Goal: Transaction & Acquisition: Purchase product/service

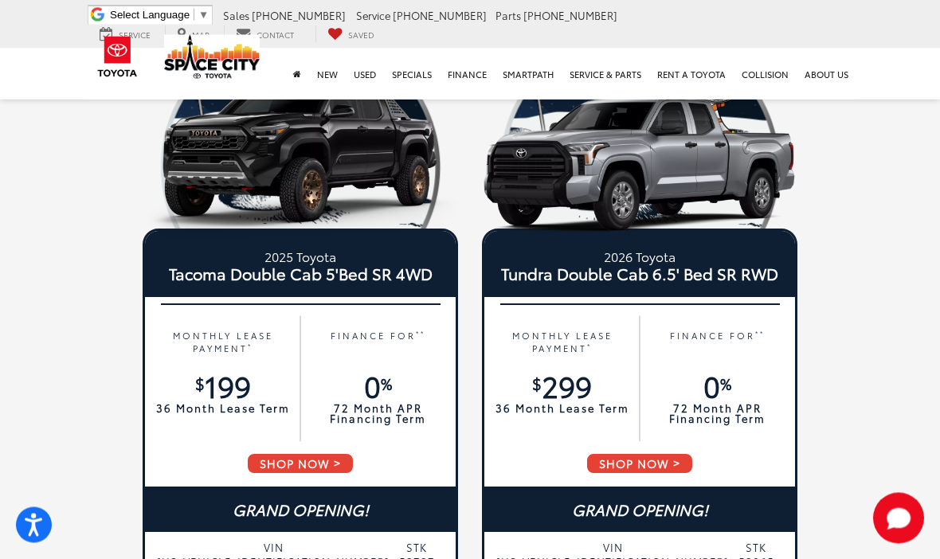
scroll to position [1549, 0]
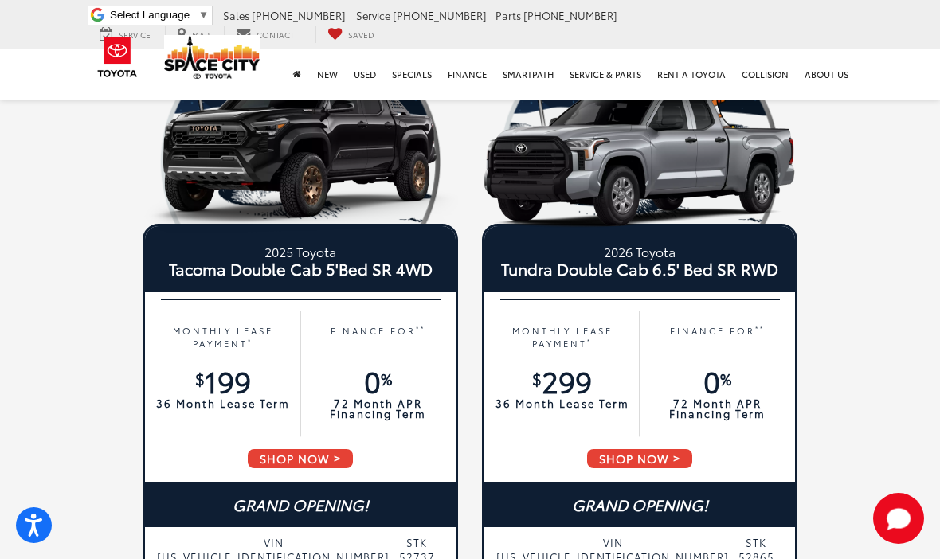
click at [330, 458] on span "SHOP NOW" at bounding box center [300, 459] width 108 height 22
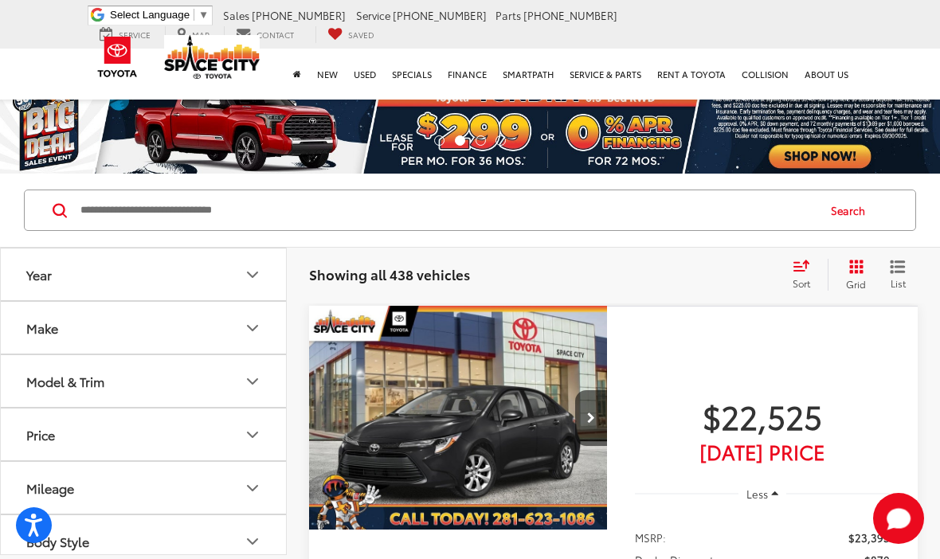
click at [264, 267] on button "Year" at bounding box center [144, 275] width 287 height 52
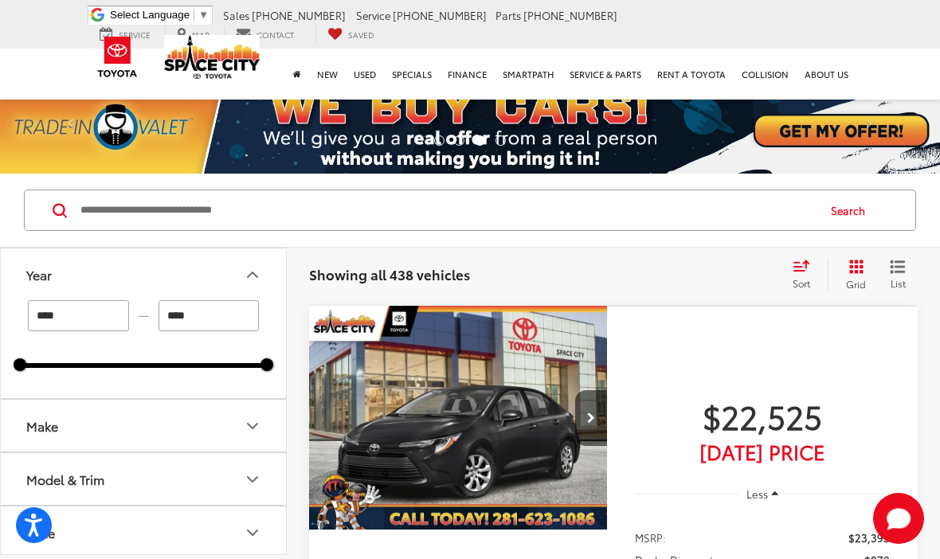
click at [216, 310] on input "****" at bounding box center [209, 315] width 101 height 31
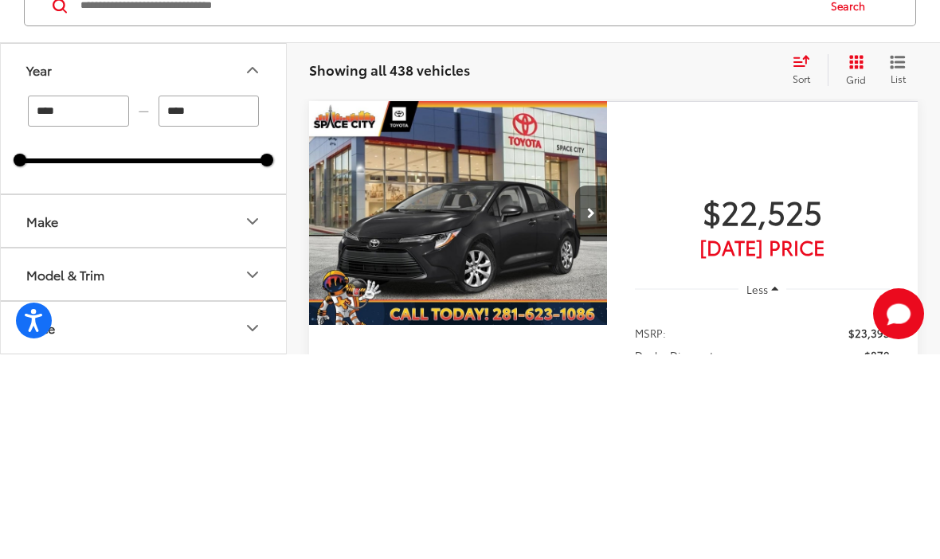
type input "****"
click at [67, 300] on input "****" at bounding box center [78, 315] width 101 height 31
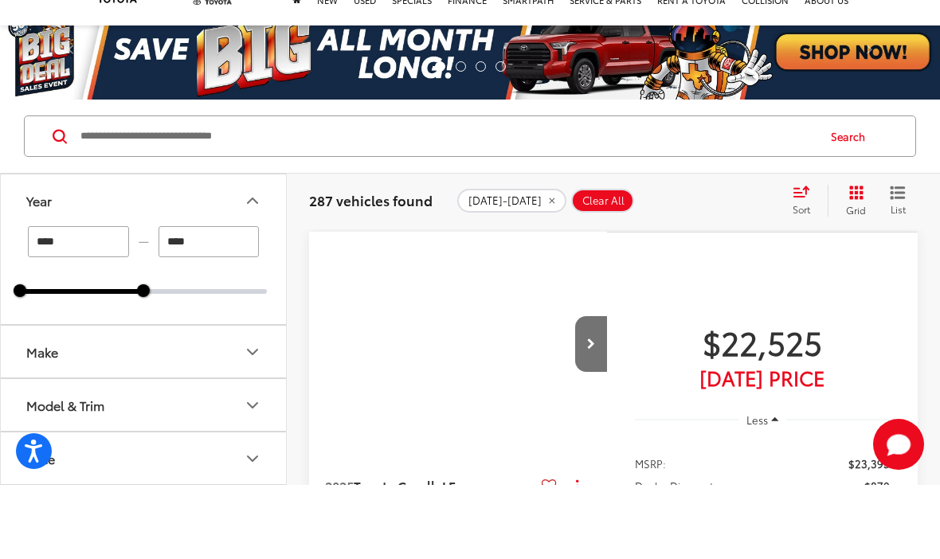
scroll to position [74, 0]
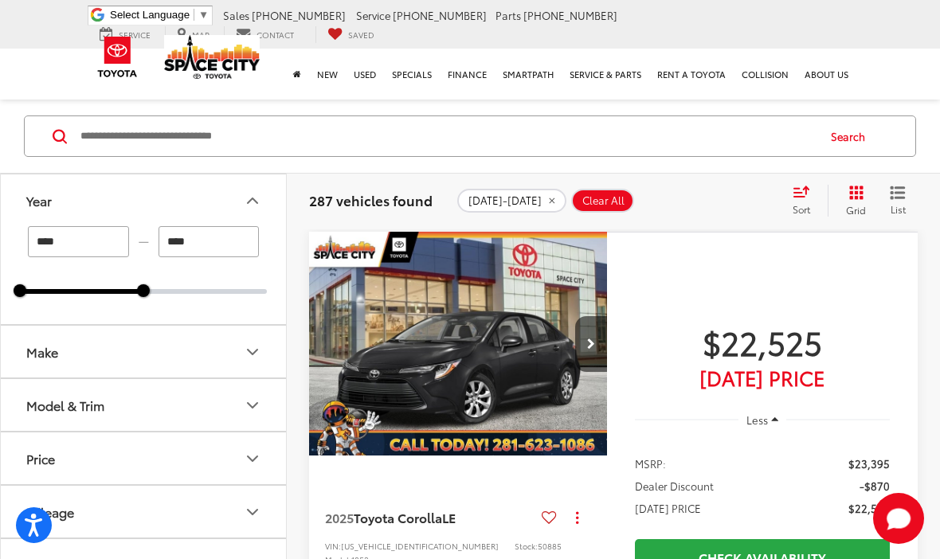
click at [79, 233] on input "****" at bounding box center [78, 241] width 101 height 31
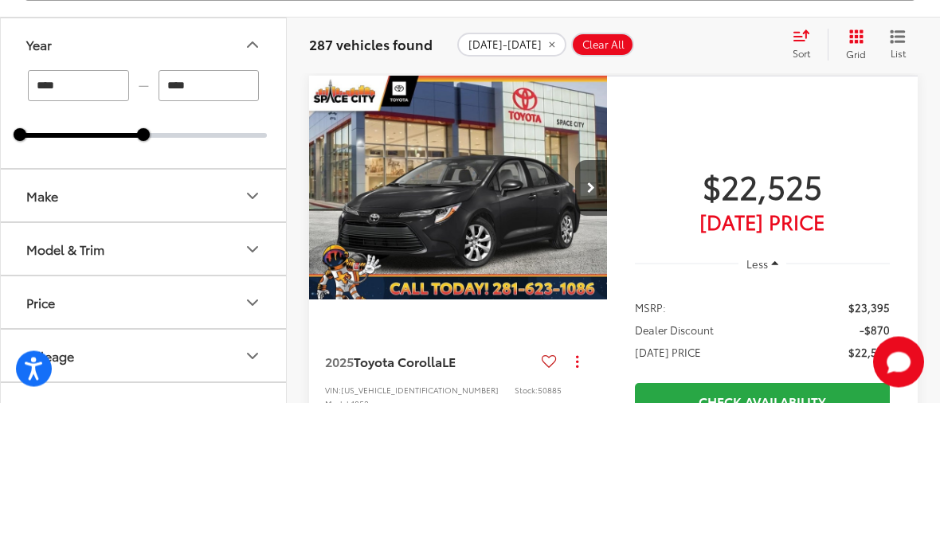
type input "****"
click at [256, 343] on icon "Make" at bounding box center [252, 352] width 19 height 19
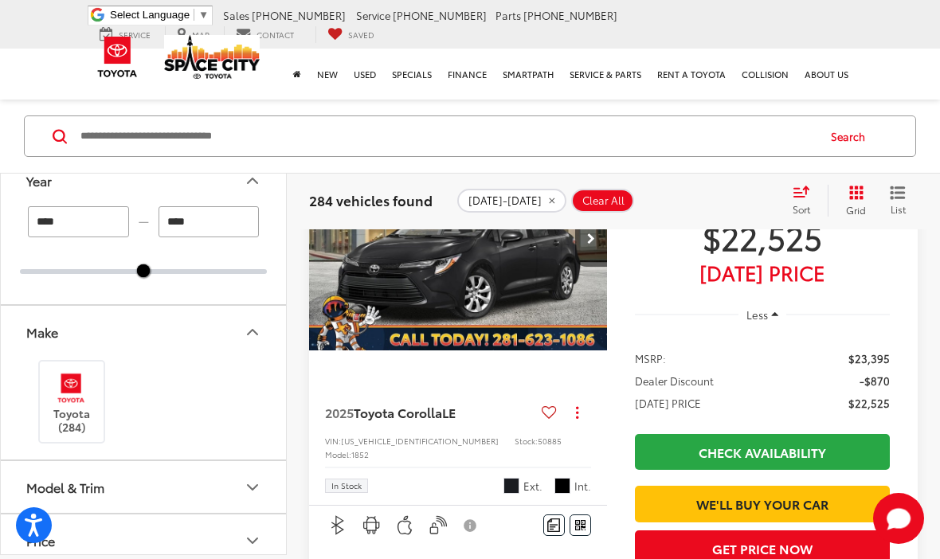
scroll to position [181, 0]
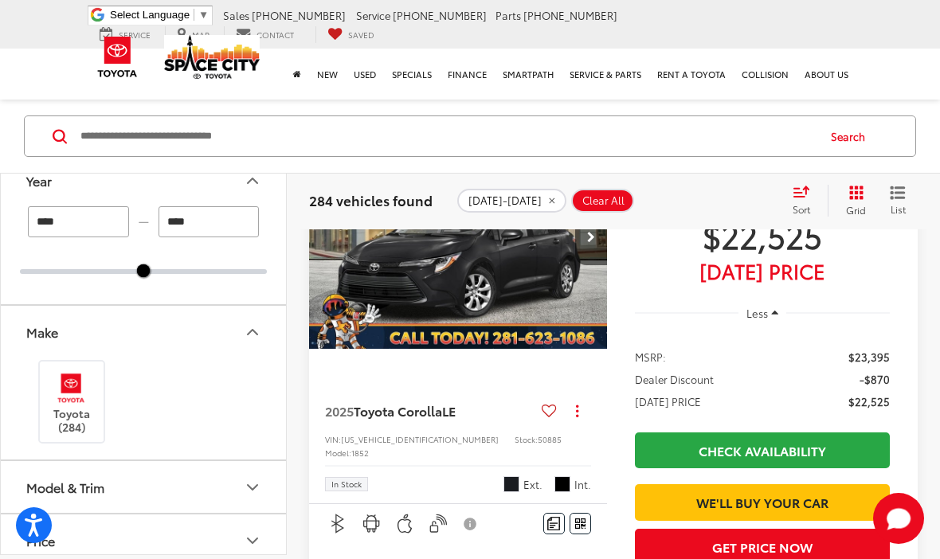
click at [258, 481] on icon "Model & Trim" at bounding box center [252, 487] width 19 height 19
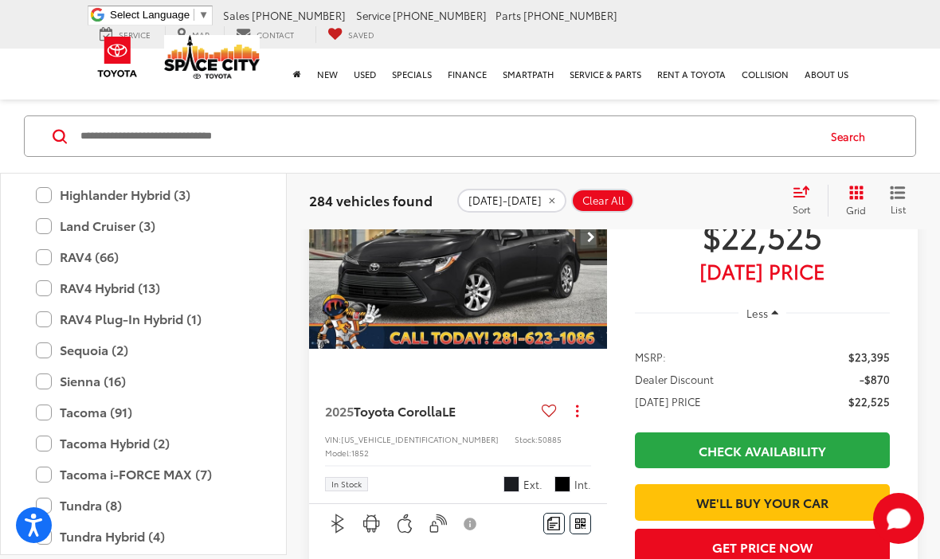
scroll to position [659, 0]
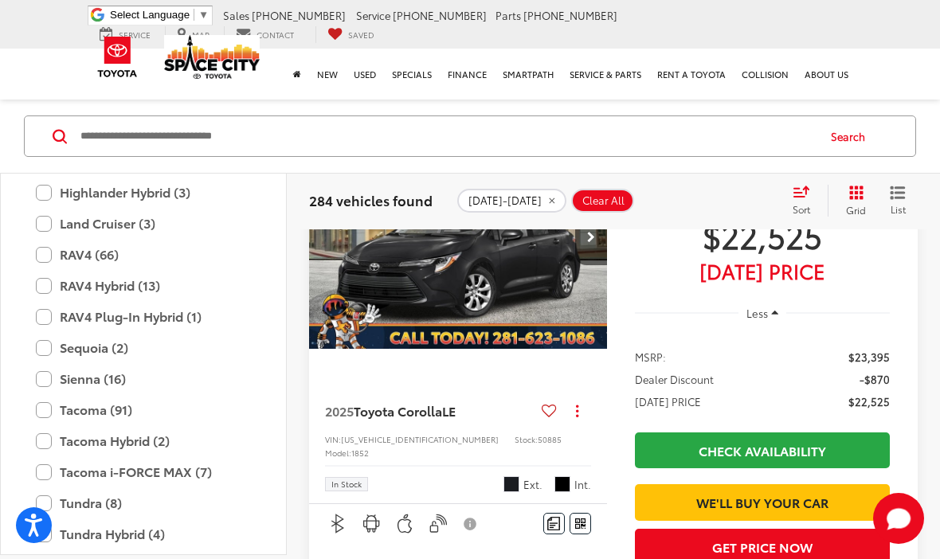
click at [129, 408] on label "Tacoma (91)" at bounding box center [143, 410] width 215 height 28
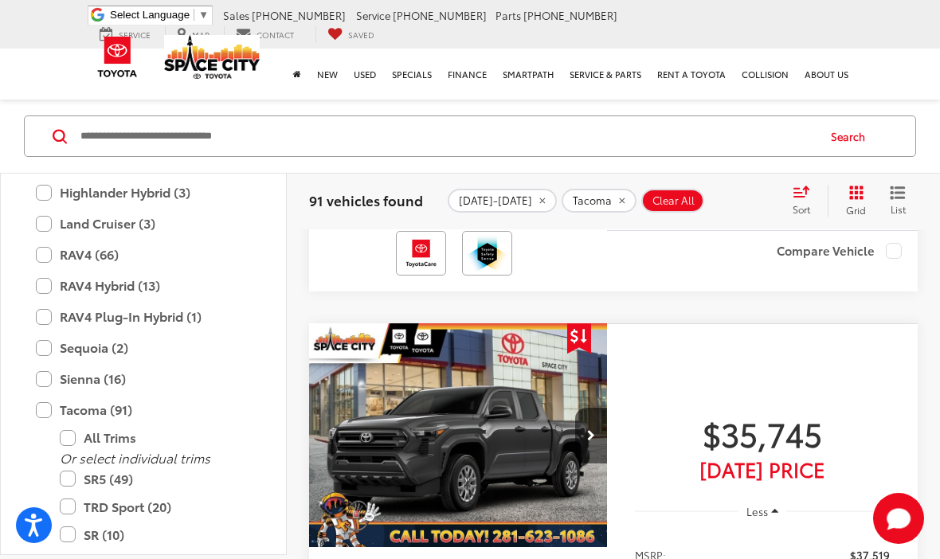
scroll to position [554, 0]
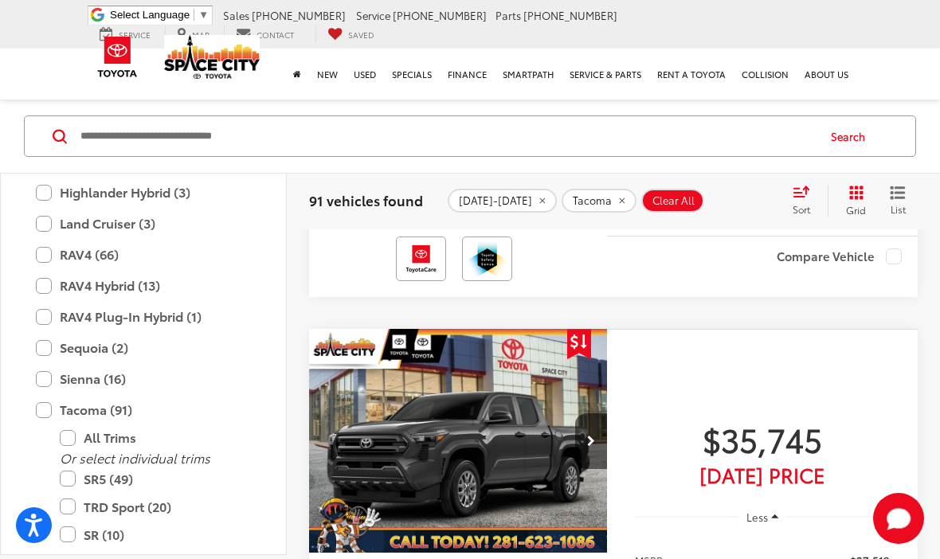
click at [145, 469] on label "SR5 (49)" at bounding box center [155, 479] width 191 height 28
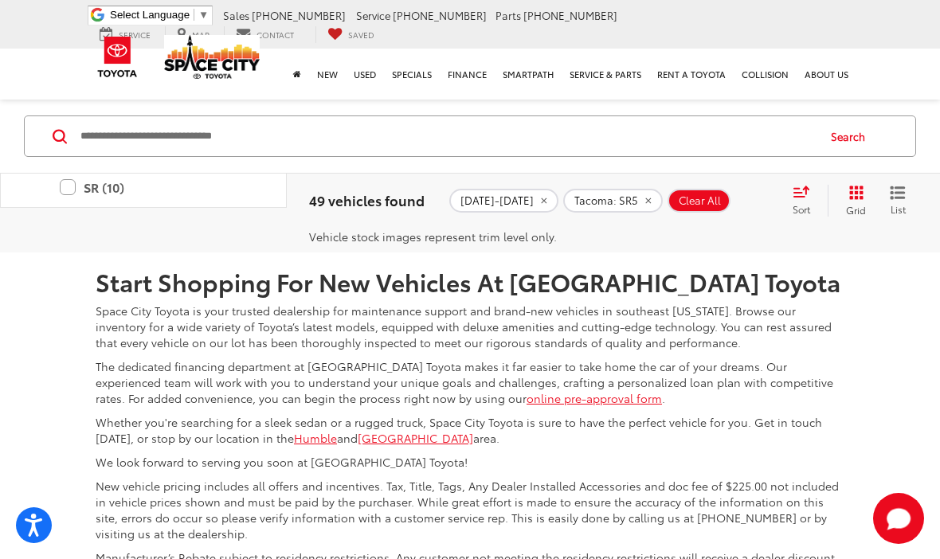
scroll to position [7333, 0]
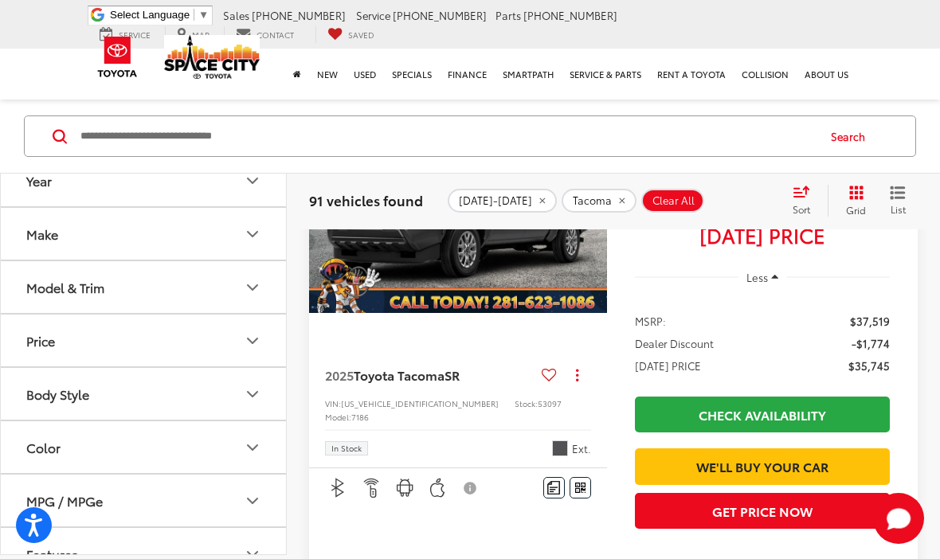
scroll to position [791, 0]
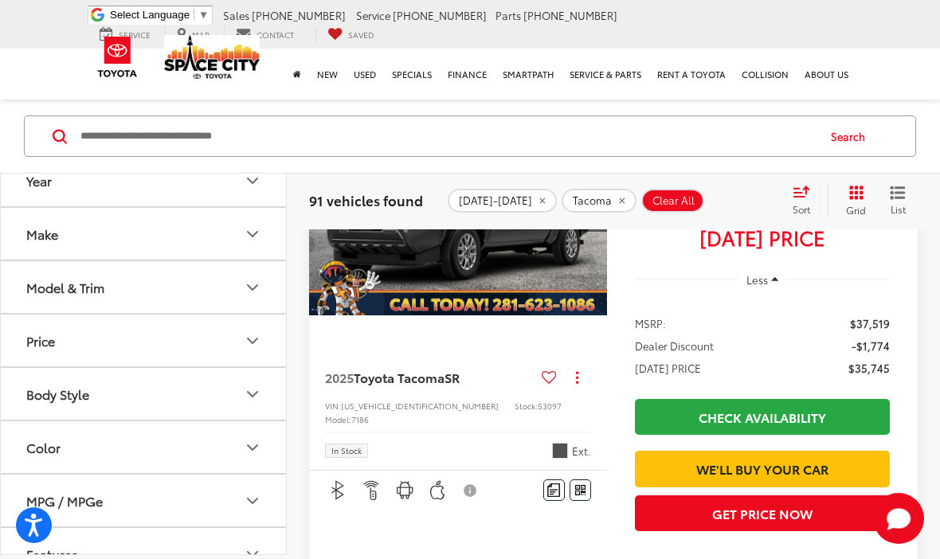
click at [266, 386] on button "Body Style" at bounding box center [144, 394] width 287 height 52
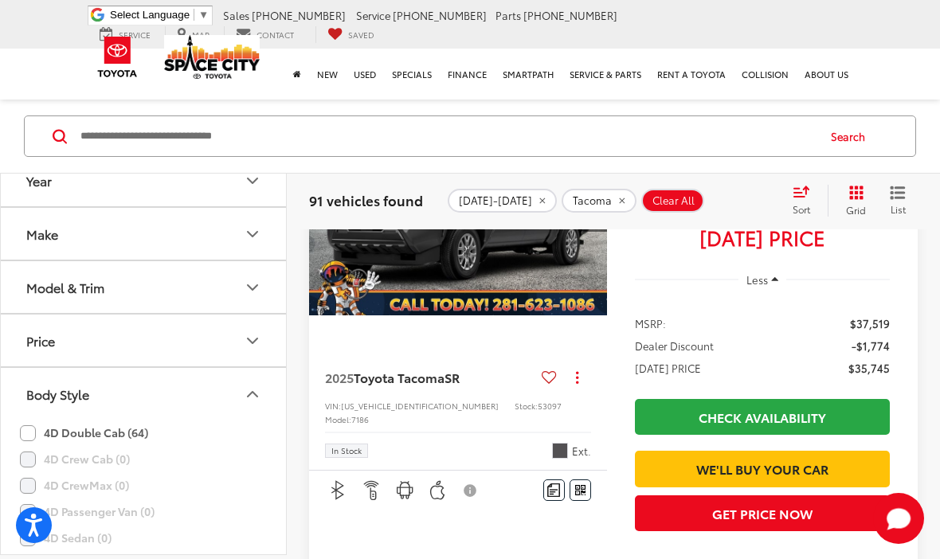
click at [140, 427] on label "4D Double Cab (64)" at bounding box center [84, 433] width 128 height 26
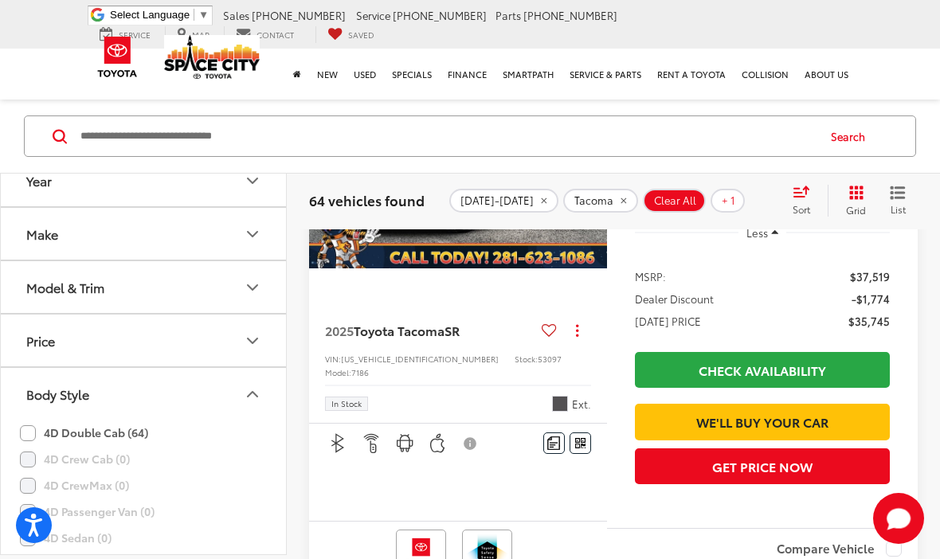
scroll to position [849, 0]
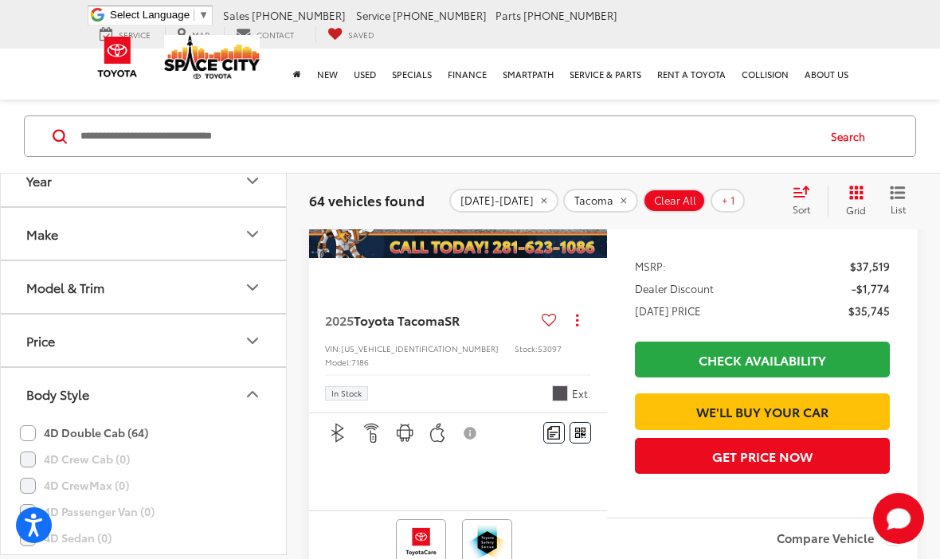
click at [262, 233] on button "Make" at bounding box center [144, 234] width 287 height 52
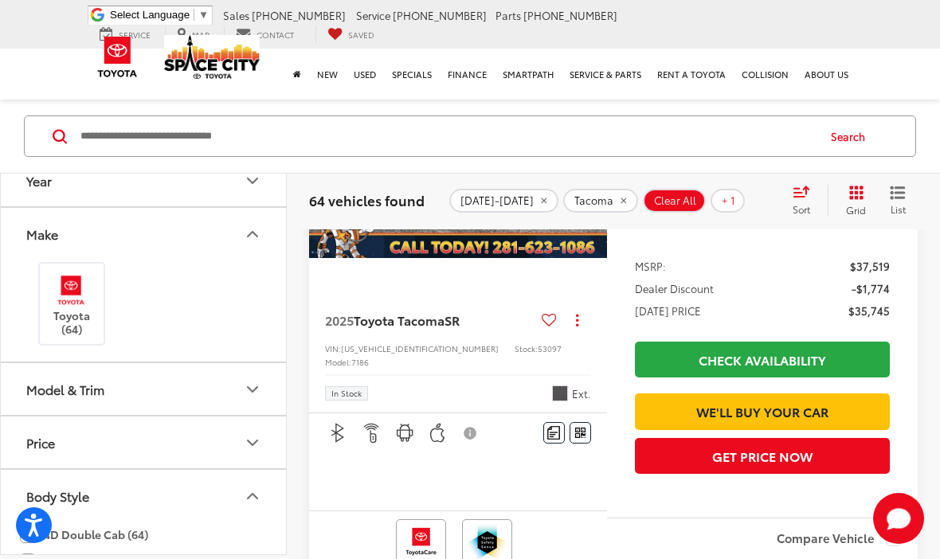
click at [77, 284] on img at bounding box center [71, 290] width 44 height 37
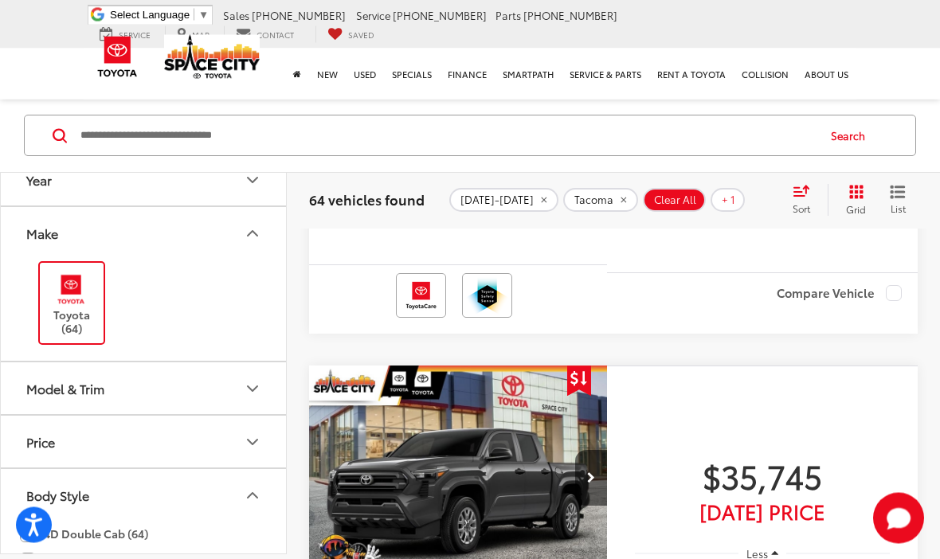
scroll to position [74, 0]
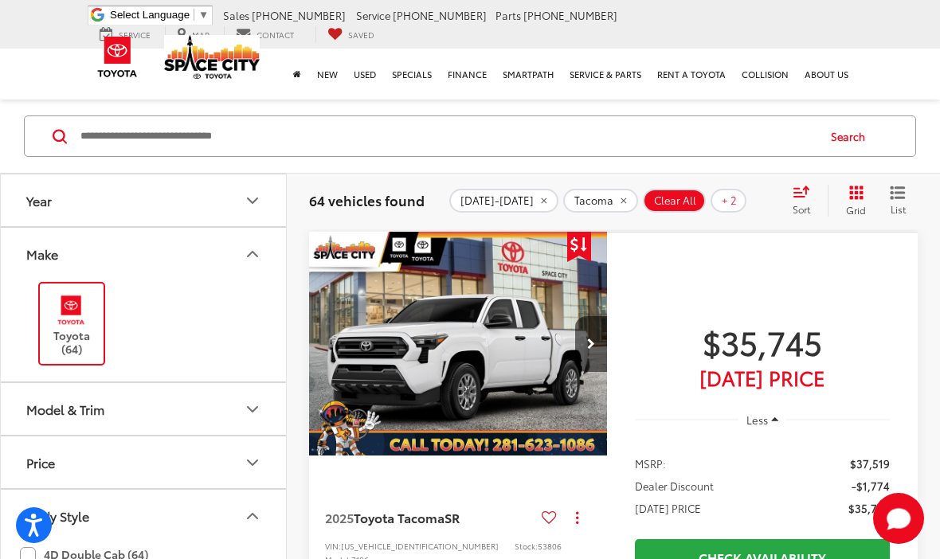
click at [257, 403] on icon "Model & Trim" at bounding box center [252, 409] width 19 height 19
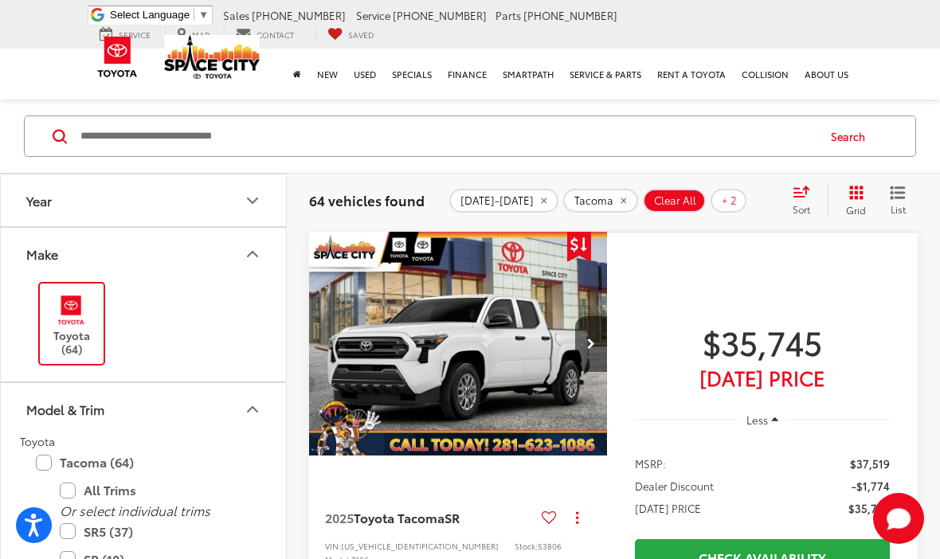
click at [135, 519] on label "SR5 (37)" at bounding box center [155, 532] width 191 height 28
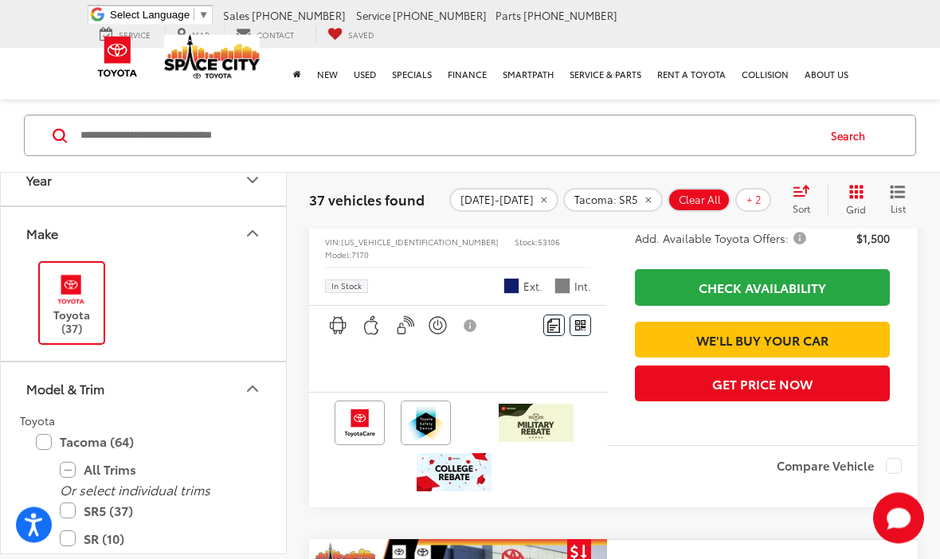
scroll to position [1575, 0]
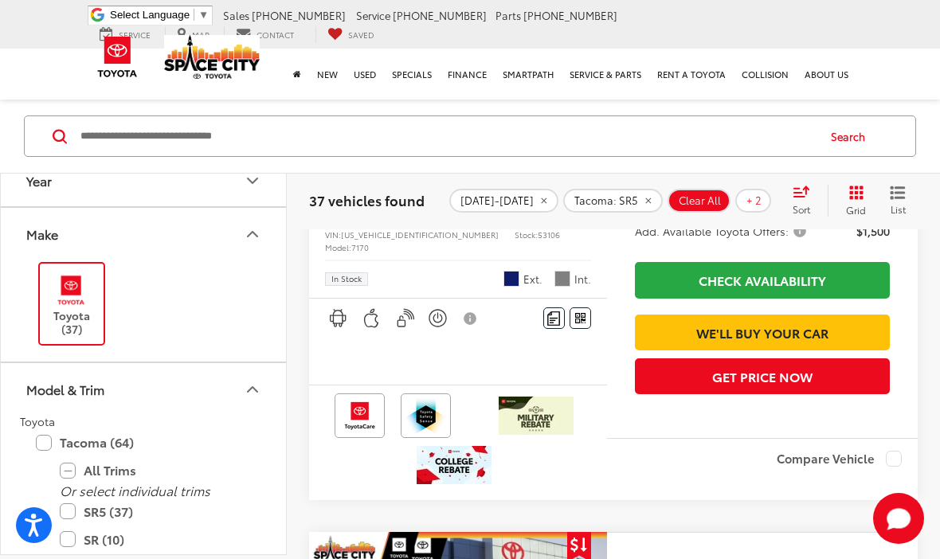
click at [253, 388] on icon "Model & Trim" at bounding box center [252, 389] width 19 height 19
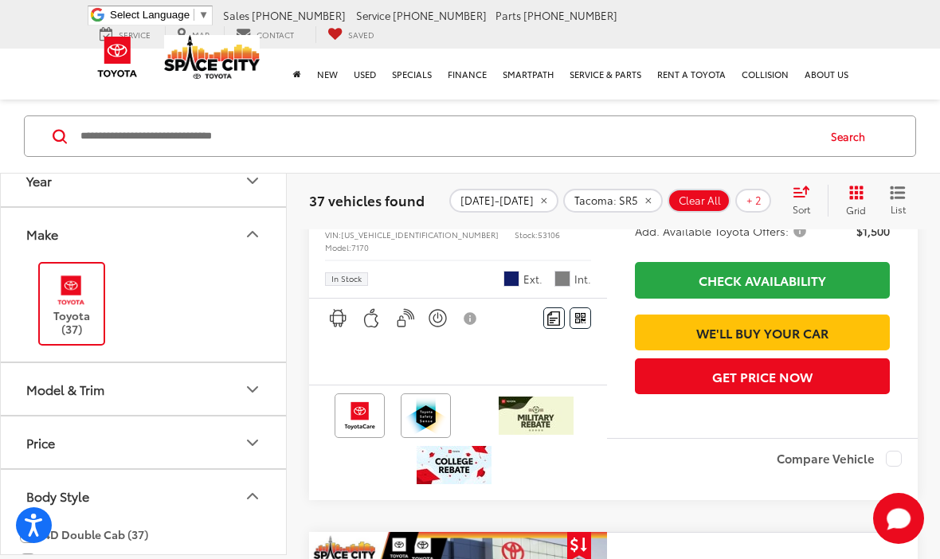
click at [227, 380] on button "Model & Trim" at bounding box center [144, 389] width 287 height 52
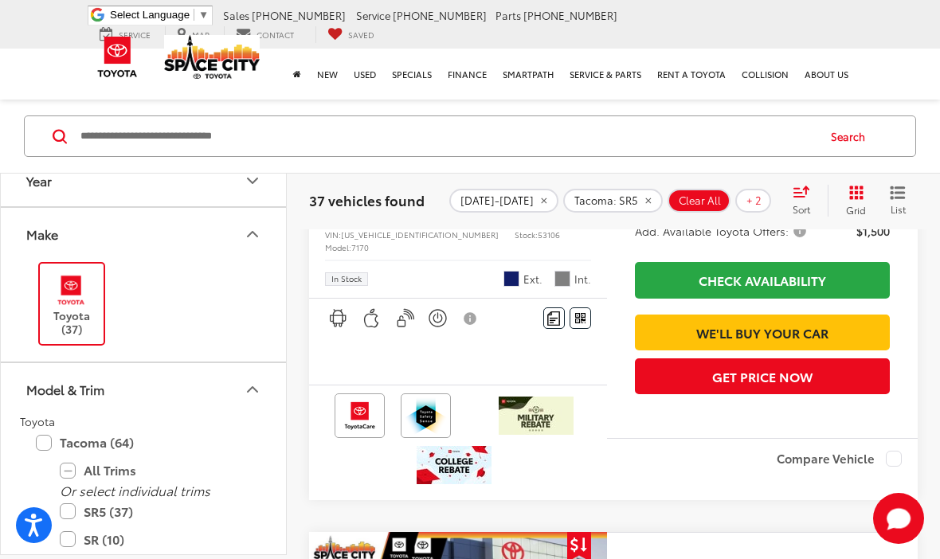
click at [128, 505] on label "SR5 (37)" at bounding box center [155, 512] width 191 height 28
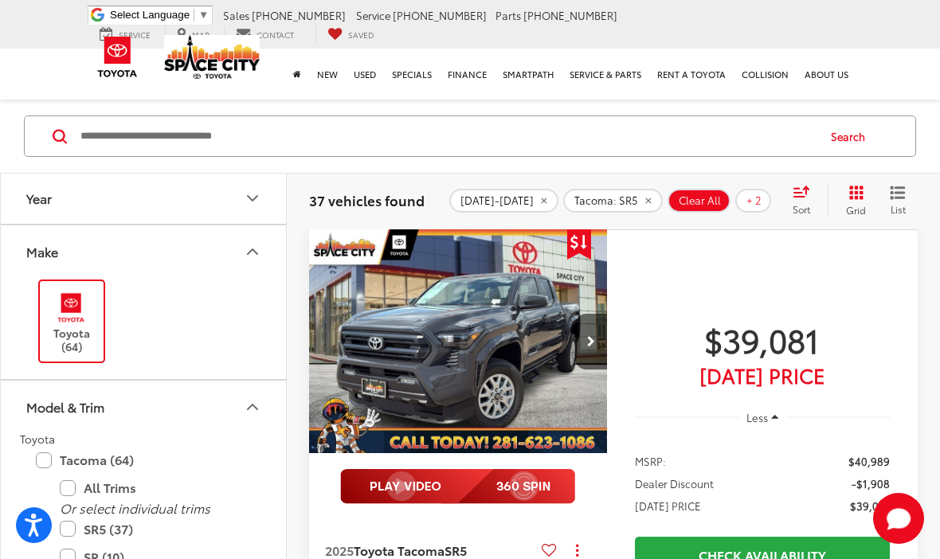
scroll to position [74, 0]
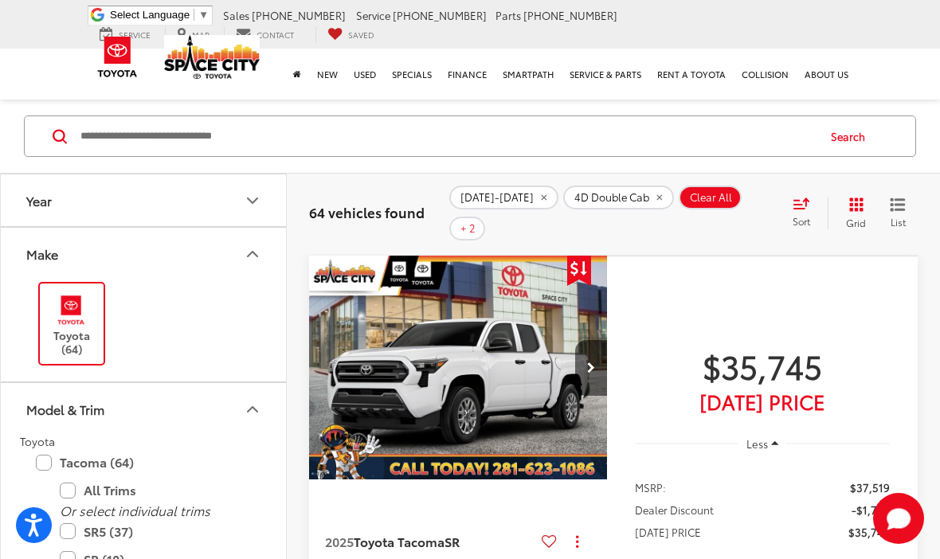
click at [154, 520] on label "SR5 (37)" at bounding box center [155, 532] width 191 height 28
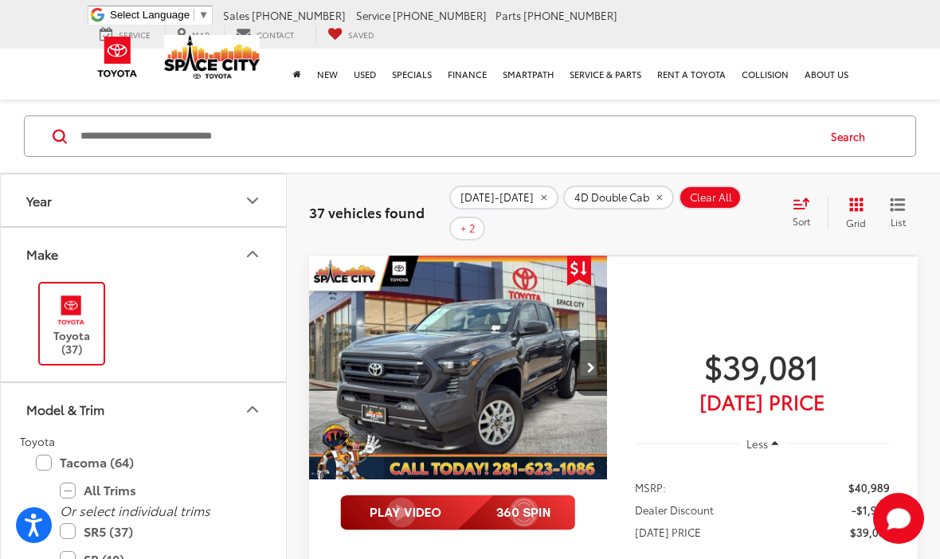
click at [216, 419] on button "Model & Trim" at bounding box center [144, 409] width 287 height 52
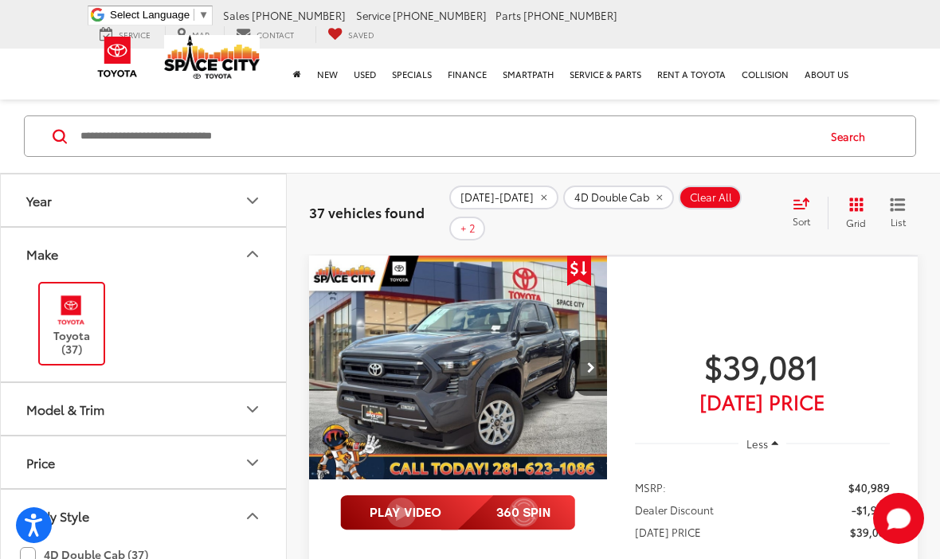
click at [248, 447] on button "Price" at bounding box center [144, 463] width 287 height 52
click at [262, 442] on button "Price" at bounding box center [144, 463] width 287 height 52
click at [230, 496] on button "Body Style" at bounding box center [144, 516] width 287 height 52
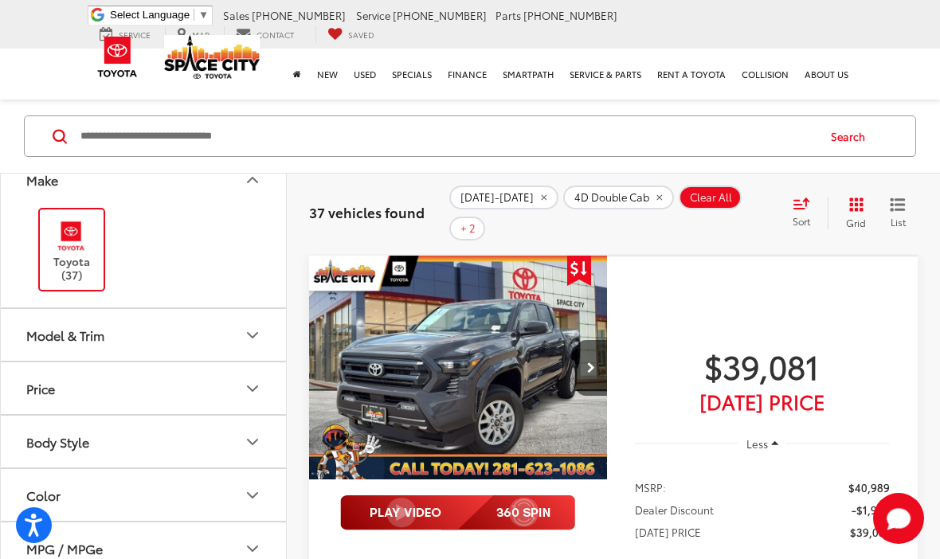
scroll to position [76, 0]
click at [258, 477] on button "Color" at bounding box center [144, 494] width 287 height 52
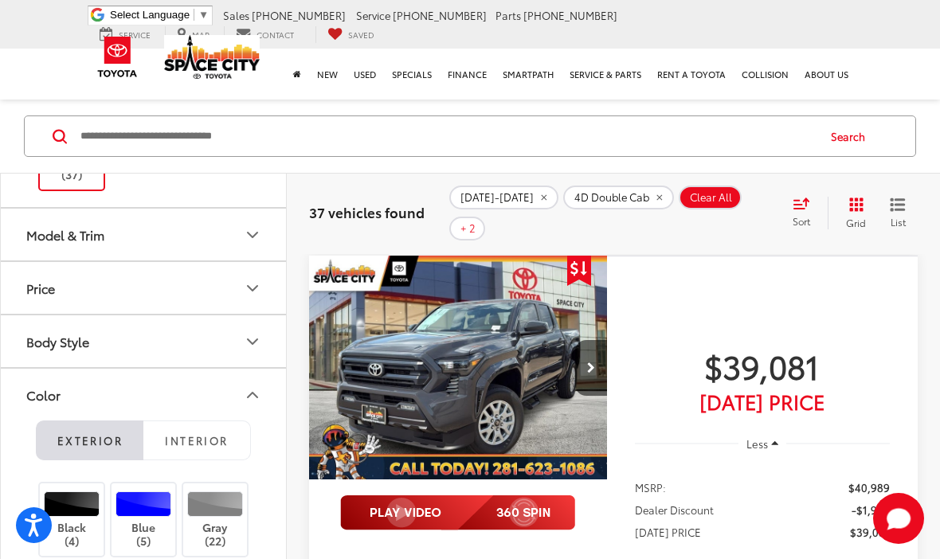
scroll to position [178, 0]
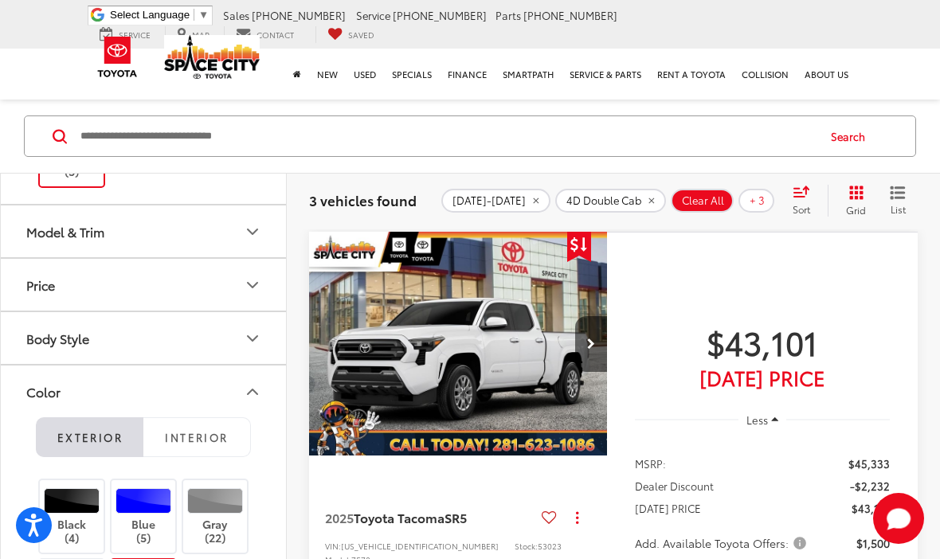
click at [249, 377] on button "Color" at bounding box center [144, 392] width 287 height 52
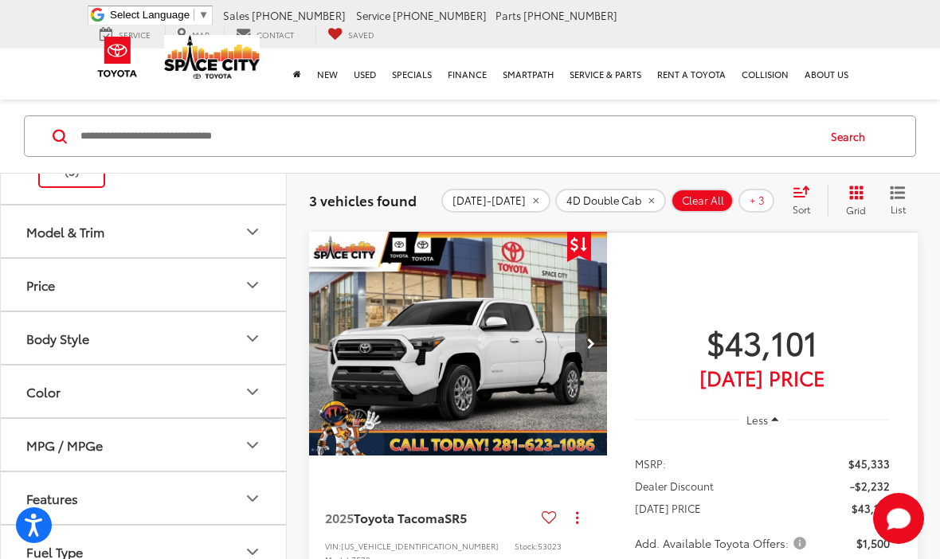
click at [261, 482] on button "Features" at bounding box center [144, 499] width 287 height 52
click at [83, 532] on label "4WD/AWD (2)" at bounding box center [70, 537] width 100 height 26
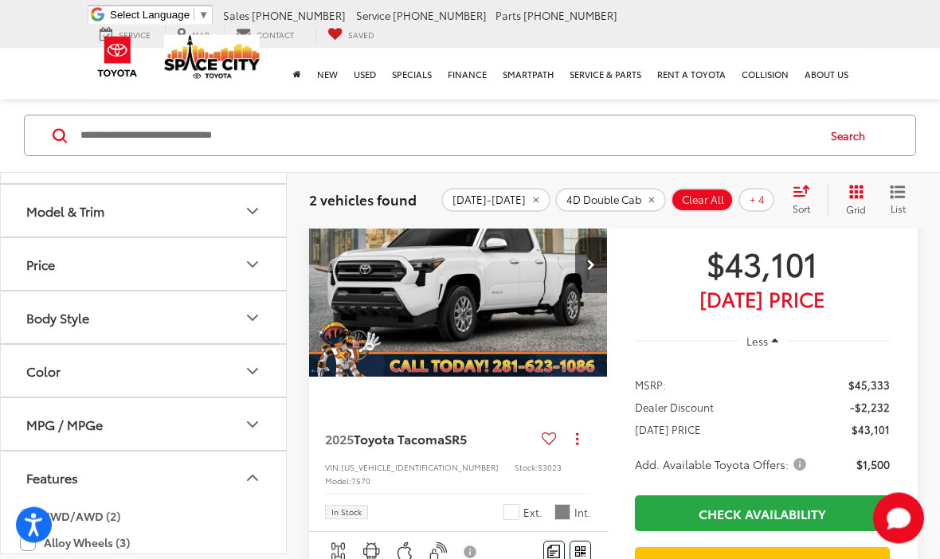
scroll to position [153, 0]
click at [424, 438] on span "Toyota Tacoma" at bounding box center [399, 439] width 91 height 18
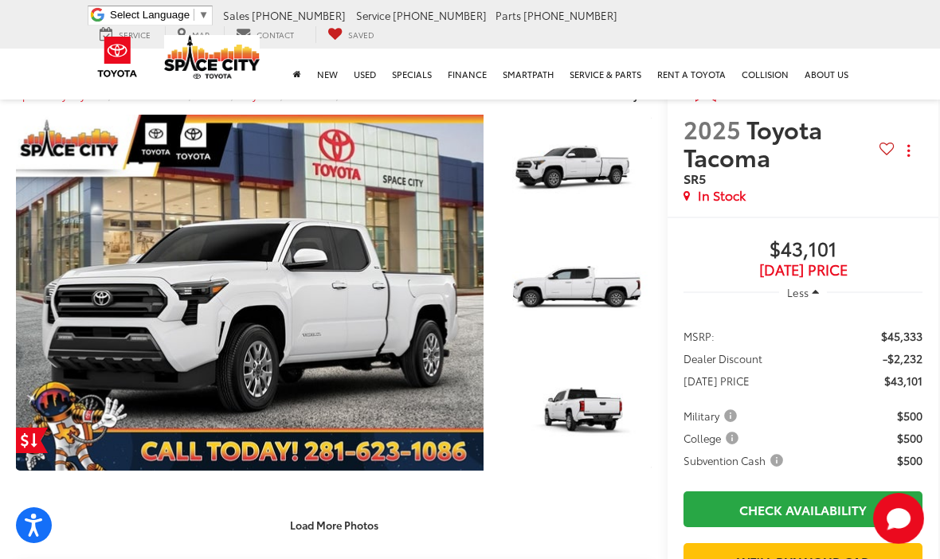
scroll to position [147, 0]
